Goal: Check status: Check status

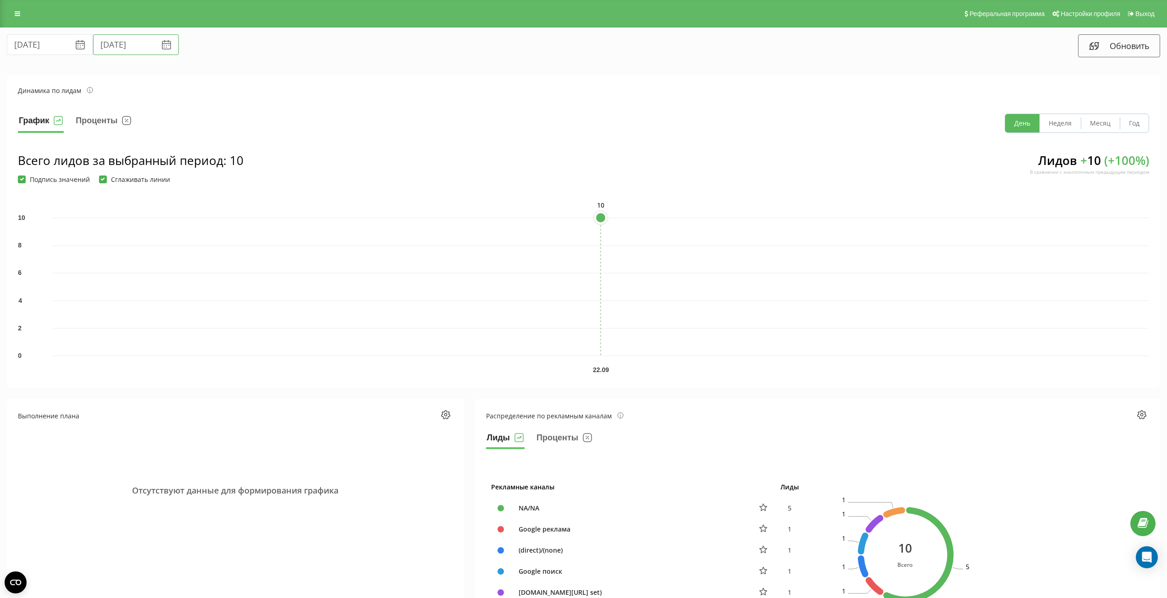
click at [114, 43] on input "[DATE]" at bounding box center [136, 44] width 86 height 21
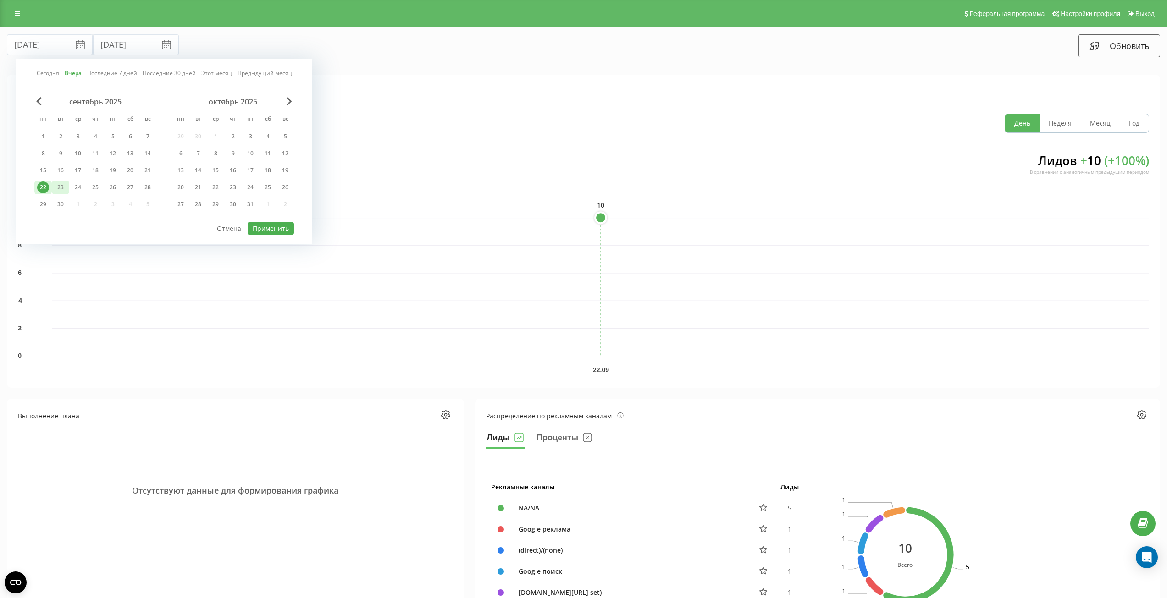
click at [61, 189] on div "23" at bounding box center [61, 188] width 12 height 12
click at [283, 228] on button "Применить" at bounding box center [271, 228] width 46 height 13
type input "[DATE]"
